Goal: Find specific page/section: Find specific page/section

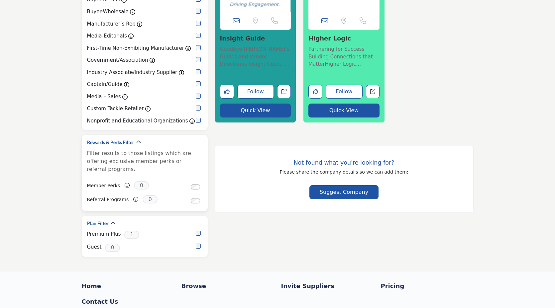
scroll to position [146, 0]
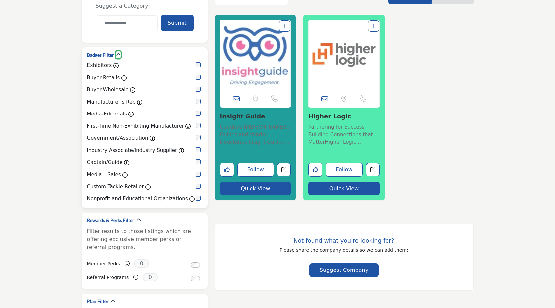
click at [116, 52] on button "button" at bounding box center [118, 55] width 5 height 7
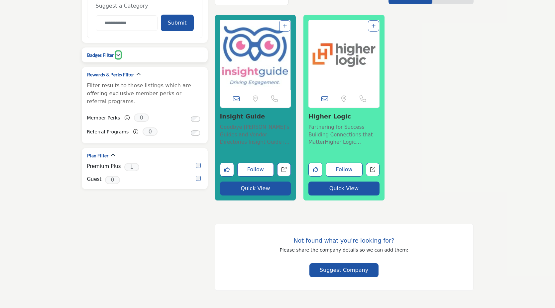
click at [116, 52] on button "button" at bounding box center [118, 55] width 5 height 7
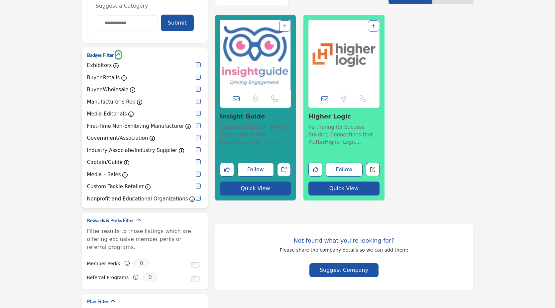
click at [116, 52] on button "button" at bounding box center [118, 55] width 5 height 7
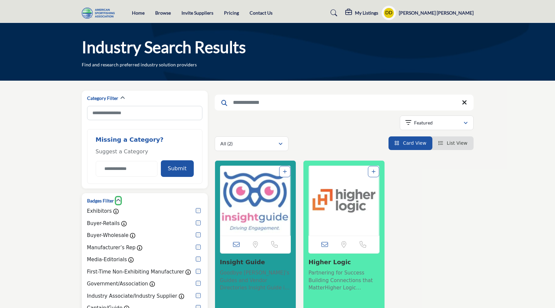
click at [118, 201] on icon "button" at bounding box center [118, 200] width 5 height 5
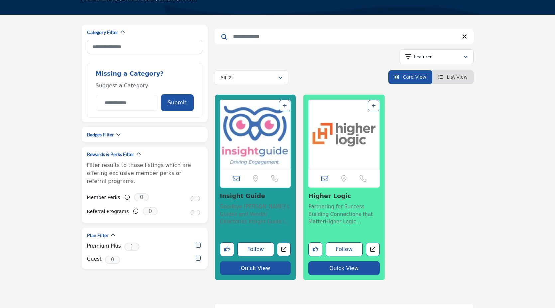
scroll to position [72, 0]
